Goal: Task Accomplishment & Management: Use online tool/utility

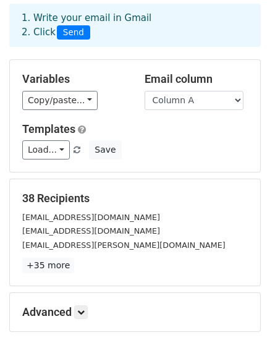
scroll to position [124, 0]
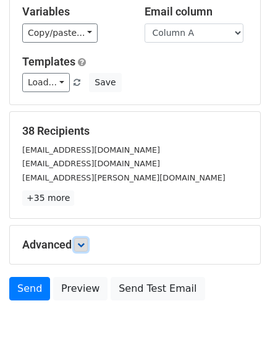
click at [79, 243] on link at bounding box center [81, 245] width 14 height 14
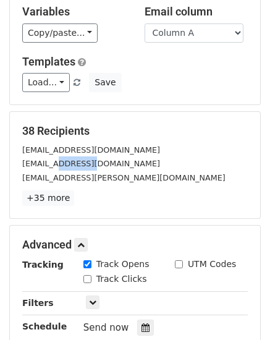
drag, startPoint x: 82, startPoint y: 164, endPoint x: 54, endPoint y: 166, distance: 27.3
click at [54, 166] on div "[EMAIL_ADDRESS][DOMAIN_NAME]" at bounding box center [135, 163] width 244 height 14
copy small "[DOMAIN_NAME]"
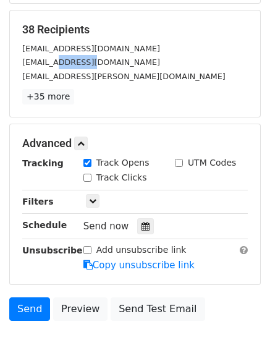
scroll to position [247, 0]
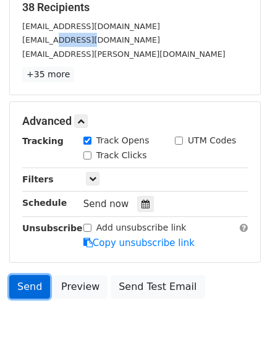
click at [27, 287] on link "Send" at bounding box center [29, 286] width 41 height 23
